Goal: Find contact information: Find contact information

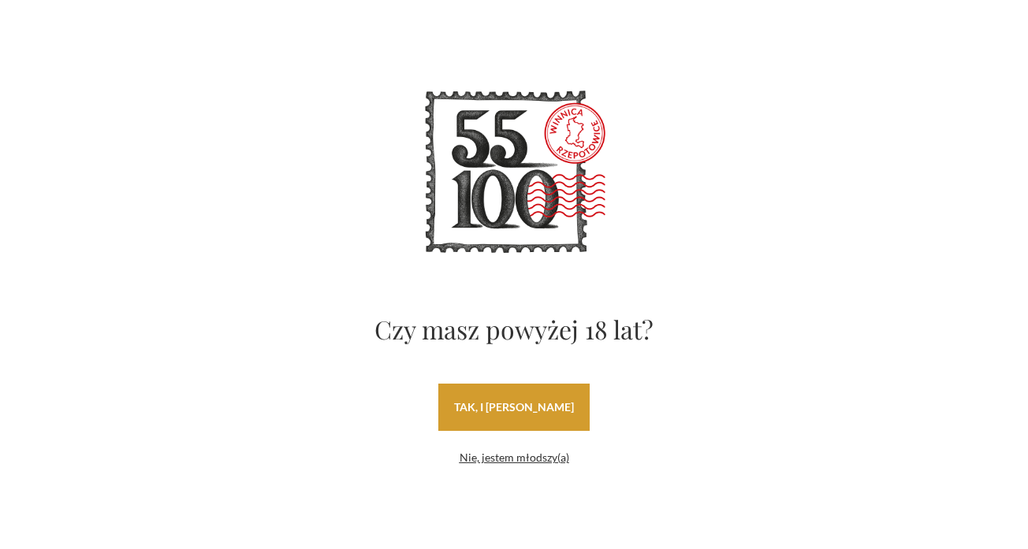
click at [509, 402] on link "tak, i uwielbiam wino" at bounding box center [513, 407] width 151 height 47
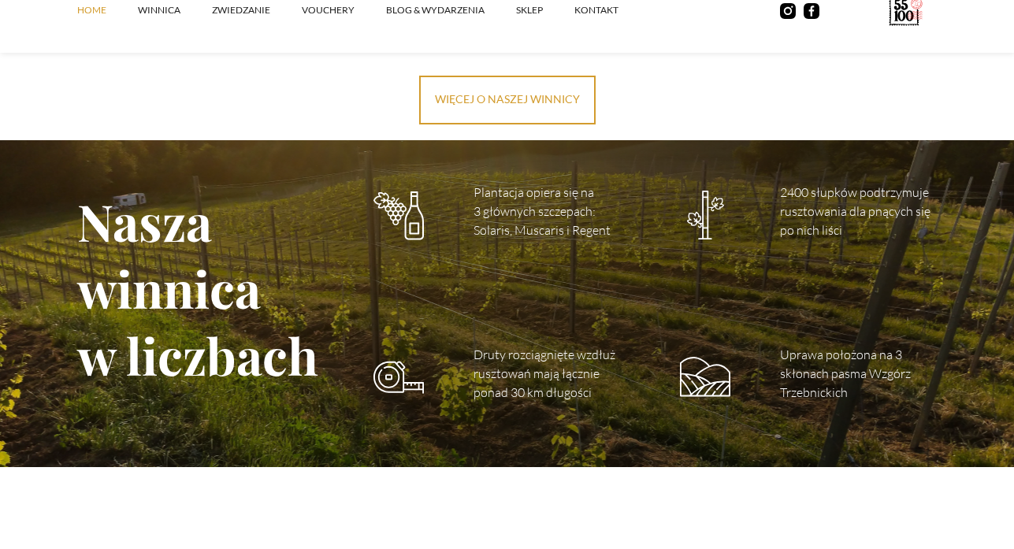
scroll to position [2206, 0]
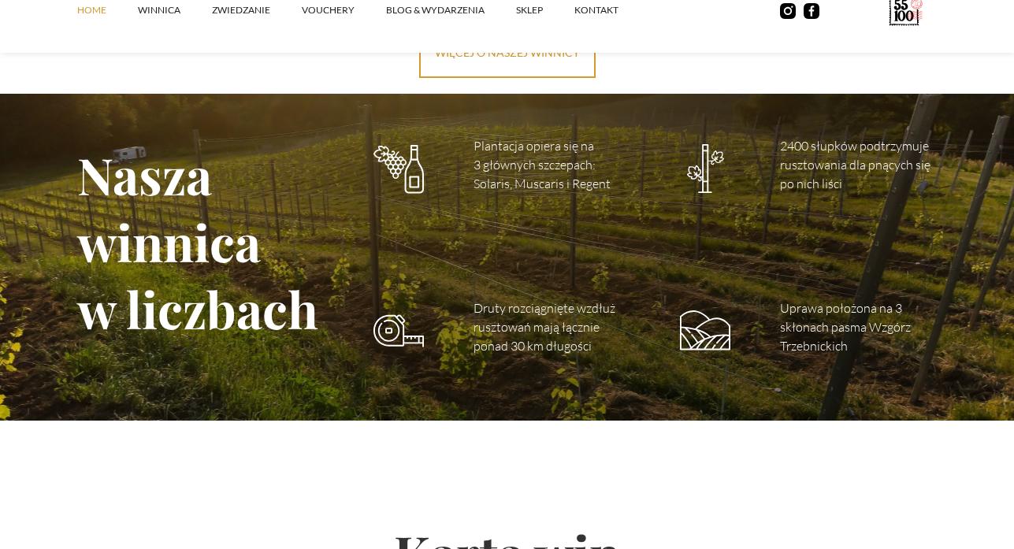
click at [410, 174] on img at bounding box center [399, 169] width 50 height 50
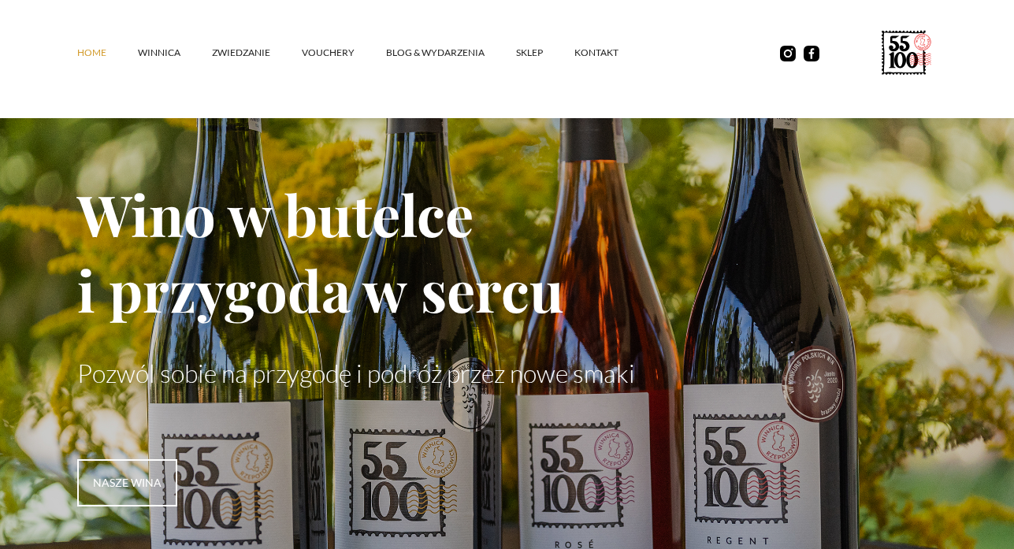
scroll to position [0, 0]
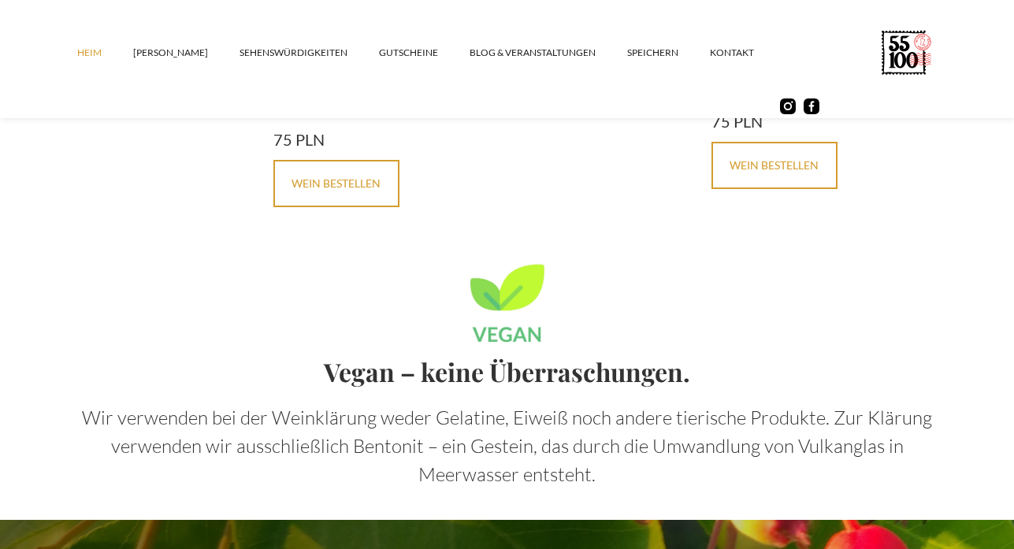
scroll to position [4185, 0]
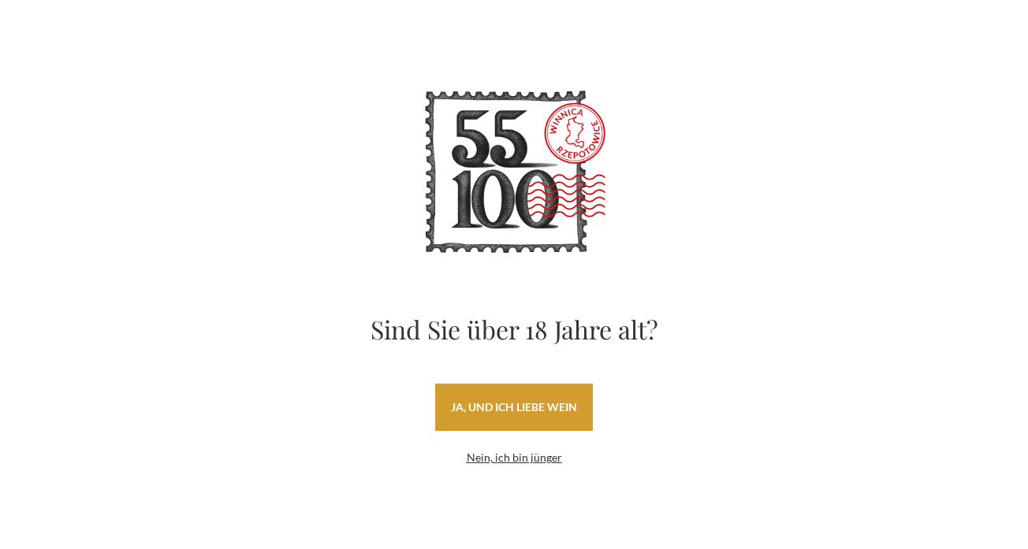
click at [478, 409] on font "ja, und ich liebe Wein" at bounding box center [514, 406] width 126 height 13
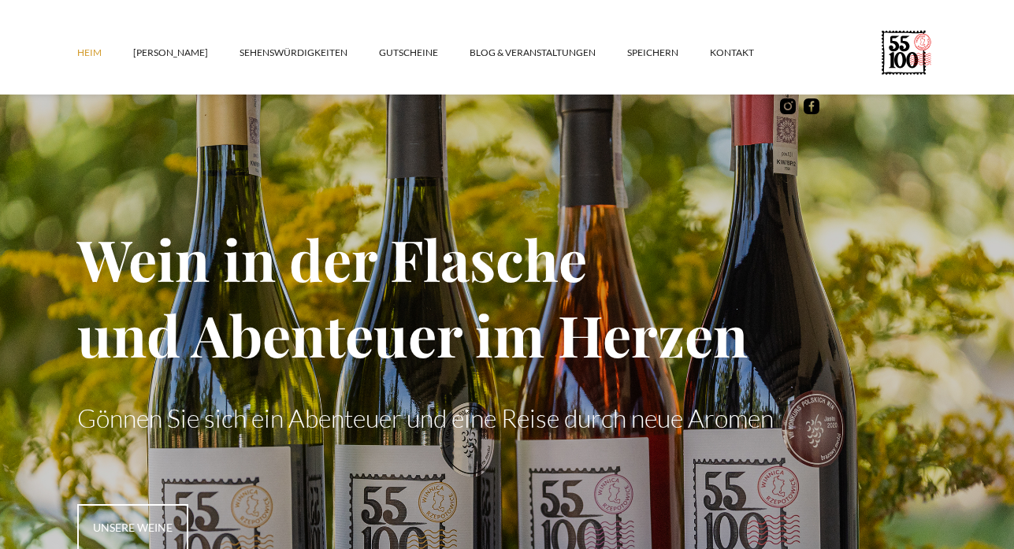
click at [84, 50] on font "Heim" at bounding box center [89, 52] width 24 height 12
click at [156, 50] on font "[PERSON_NAME]" at bounding box center [170, 52] width 75 height 12
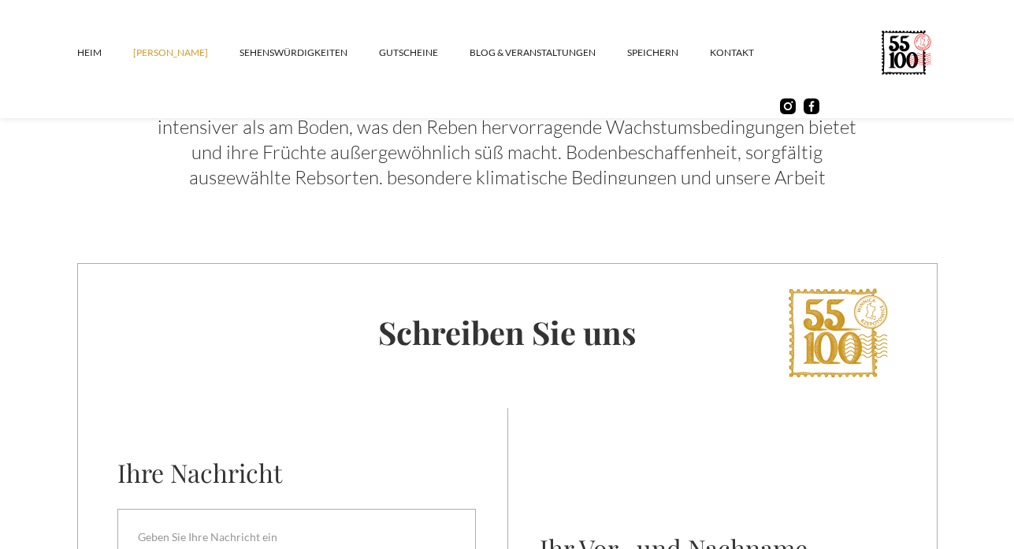
scroll to position [5753, 0]
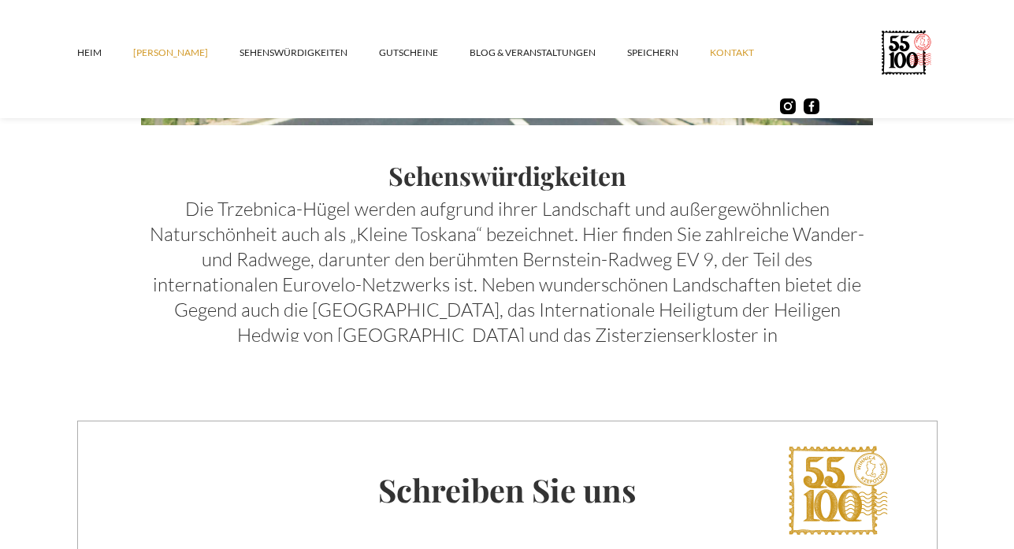
click at [710, 53] on font "Kontakt" at bounding box center [732, 52] width 44 height 12
